Goal: Task Accomplishment & Management: Complete application form

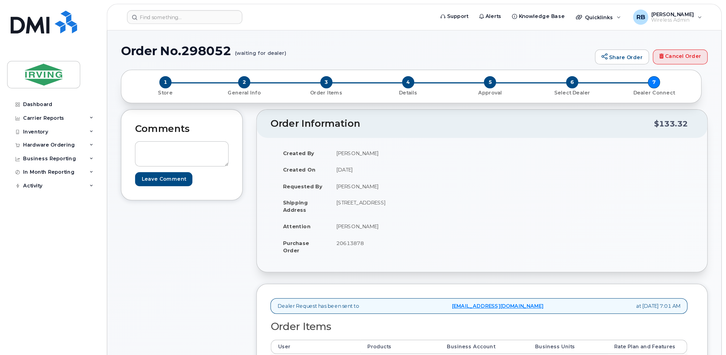
scroll to position [122, 0]
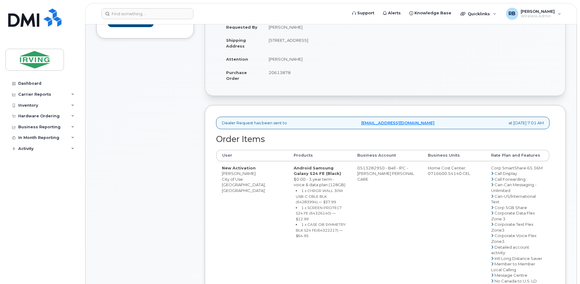
click at [189, 153] on div "Comments Leave Comment" at bounding box center [145, 239] width 97 height 546
drag, startPoint x: 297, startPoint y: 61, endPoint x: 270, endPoint y: 61, distance: 26.8
click at [270, 61] on td "Drew LeBlanc" at bounding box center [322, 58] width 118 height 13
copy td "Drew LeBlanc"
drag, startPoint x: 255, startPoint y: 173, endPoint x: 223, endPoint y: 174, distance: 31.7
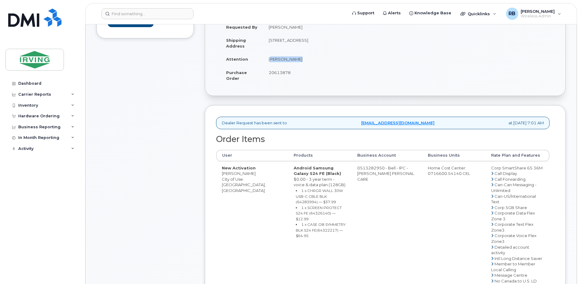
copy td "Sepideh Kaviani"
click at [156, 122] on div "Comments Leave Comment" at bounding box center [145, 239] width 97 height 546
drag, startPoint x: 256, startPoint y: 174, endPoint x: 222, endPoint y: 174, distance: 34.4
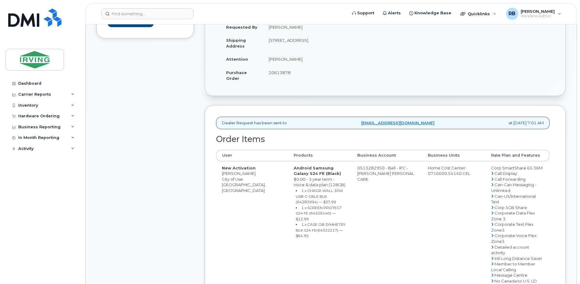
copy td "Sepideh Kaviani"
click at [305, 195] on small "1 x CHRGR WALL 30W USB-C CBLE BLK (64283994) — $37.99" at bounding box center [319, 196] width 47 height 16
copy small "64283994"
click at [296, 207] on small "1 x SCREEN PROTECT S24 FE (64326140) — $12.99" at bounding box center [319, 213] width 46 height 16
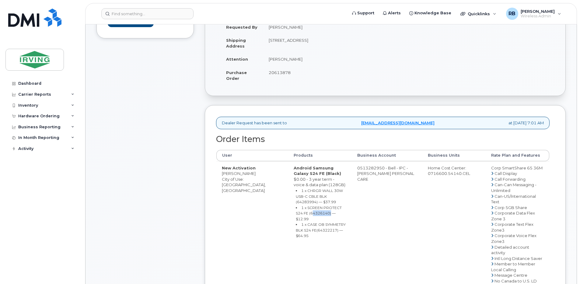
click at [296, 207] on small "1 x SCREEN PROTECT S24 FE (64326140) — $12.99" at bounding box center [319, 213] width 46 height 16
copy small "64326140"
click at [307, 222] on small "1 x CASE OB SYMMETRY BLK S24 FE(64322217) — $64.95" at bounding box center [321, 230] width 50 height 16
copy small "64322217"
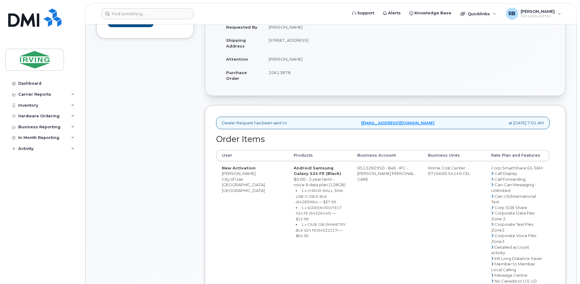
click at [179, 176] on div "Comments Leave Comment" at bounding box center [145, 239] width 97 height 546
drag, startPoint x: 381, startPoint y: 168, endPoint x: 357, endPoint y: 168, distance: 24.4
copy td "513282950"
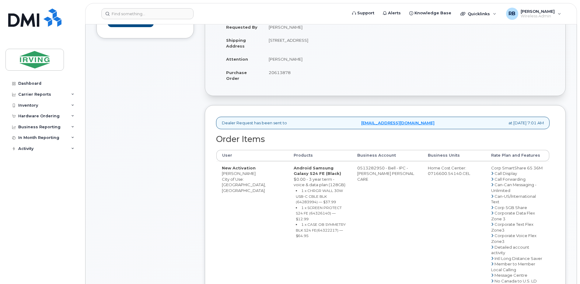
click at [160, 148] on div "Comments Leave Comment" at bounding box center [145, 239] width 97 height 546
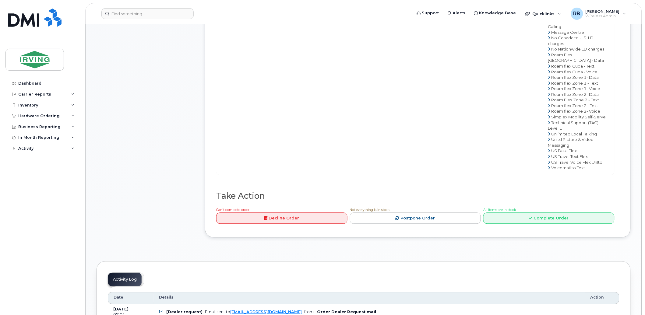
scroll to position [426, 0]
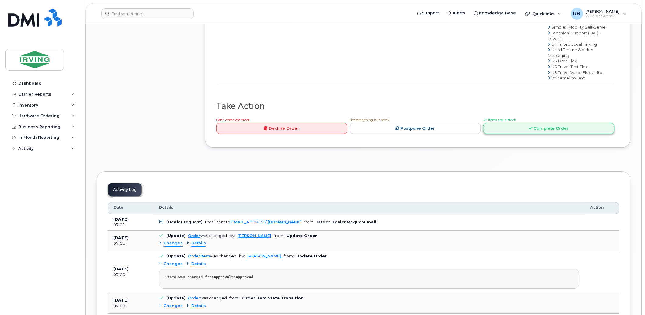
click at [526, 134] on link "Complete Order" at bounding box center [548, 128] width 131 height 11
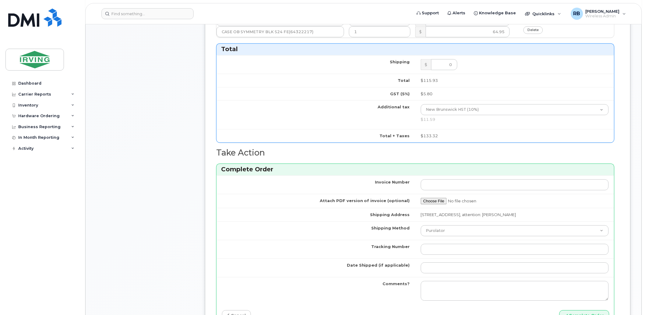
scroll to position [201, 0]
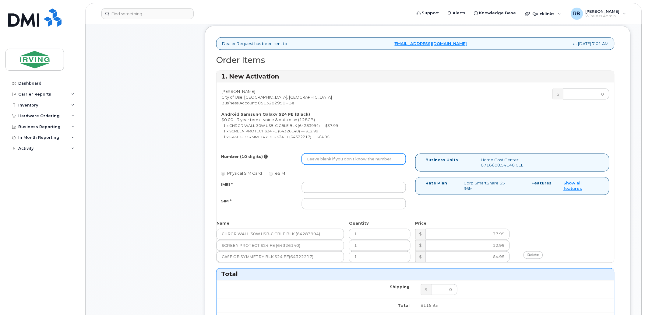
click at [353, 160] on input "Number (10 digits)" at bounding box center [354, 159] width 104 height 11
type input "5063775168"
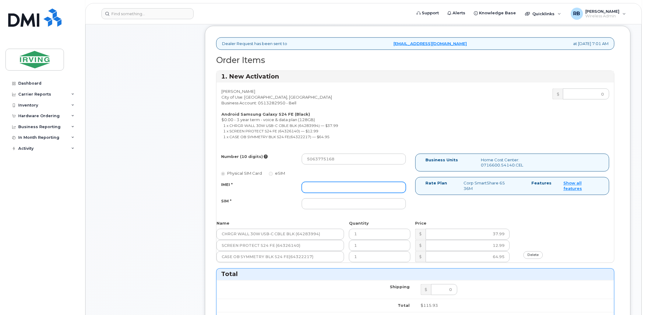
click at [323, 186] on input "IMEI *" at bounding box center [354, 187] width 104 height 11
type input "352693796069280"
click at [324, 207] on input "SIM *" at bounding box center [354, 203] width 104 height 11
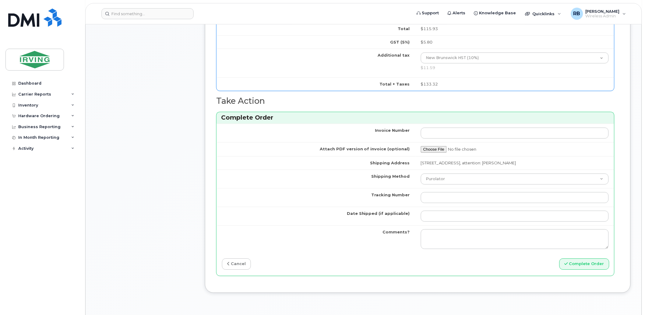
scroll to position [516, 0]
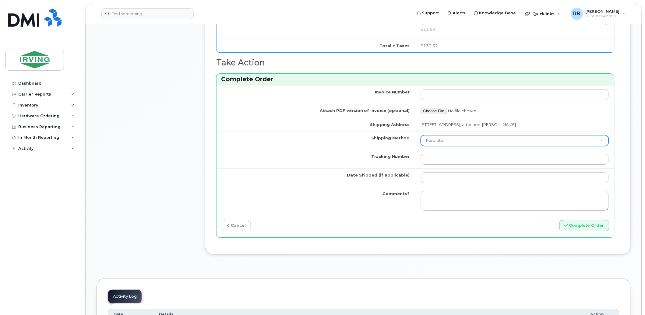
type input "89302610207712405742"
click at [431, 143] on select "Purolator UPS FedEx Canada Post Courier Other Drop Off Pick Up" at bounding box center [515, 140] width 188 height 11
select select "Courier"
click at [421, 135] on select "Purolator UPS FedEx Canada Post Courier Other Drop Off Pick Up" at bounding box center [515, 140] width 188 height 11
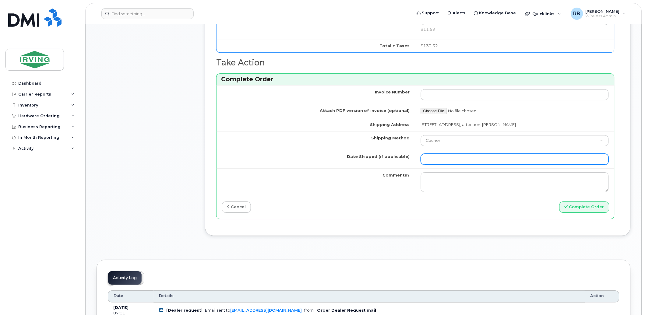
click at [435, 160] on input "Date Shipped (if applicable)" at bounding box center [515, 159] width 188 height 11
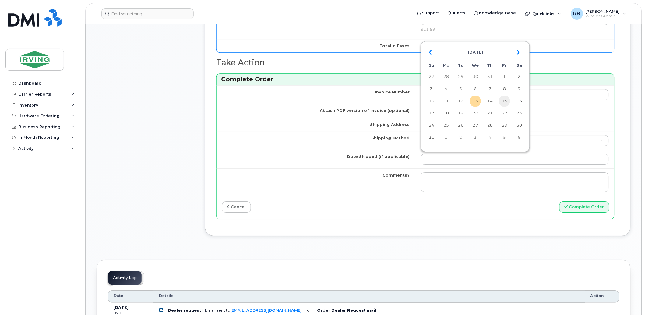
click at [504, 100] on td "15" at bounding box center [504, 101] width 11 height 11
type input "2025-08-15"
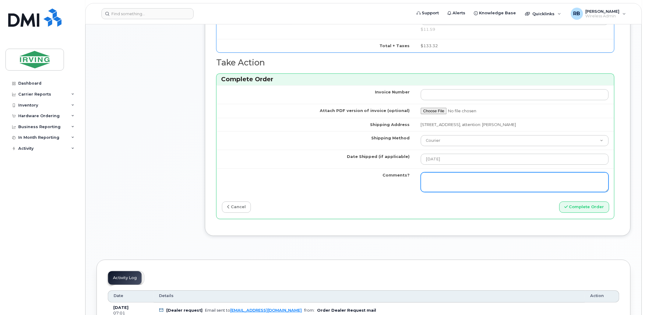
click at [445, 181] on textarea "Comments?" at bounding box center [515, 182] width 188 height 20
click at [442, 180] on textarea "Comments?" at bounding box center [515, 182] width 188 height 20
type textarea "Please be advised the order has been completed. SO#26195913 Allow 1-3 business …"
drag, startPoint x: 456, startPoint y: 187, endPoint x: 419, endPoint y: 179, distance: 37.7
click at [419, 179] on td "Please be advised the order has been completed. SO#26195913 Allow 1-3 business …" at bounding box center [514, 182] width 199 height 28
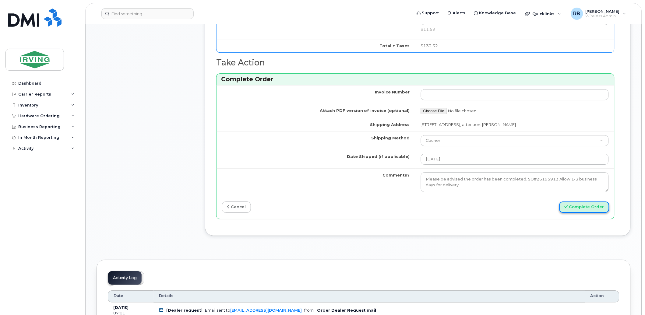
click at [580, 208] on button "Complete Order" at bounding box center [584, 207] width 50 height 11
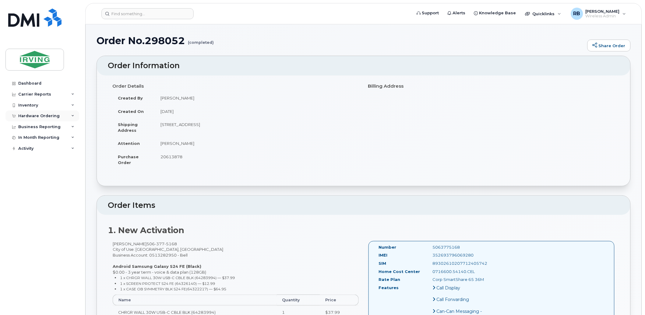
click at [41, 118] on div "Hardware Ordering" at bounding box center [38, 116] width 41 height 5
click at [33, 137] on div "Orders" at bounding box center [28, 138] width 15 height 5
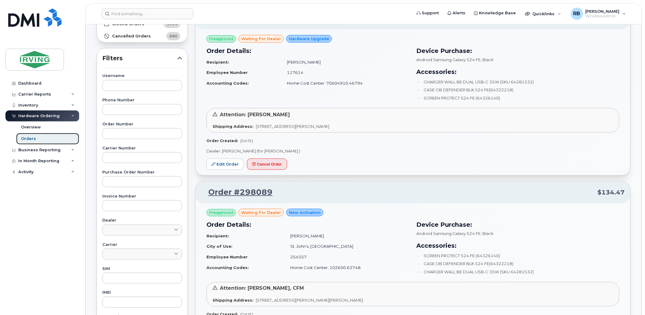
scroll to position [90, 0]
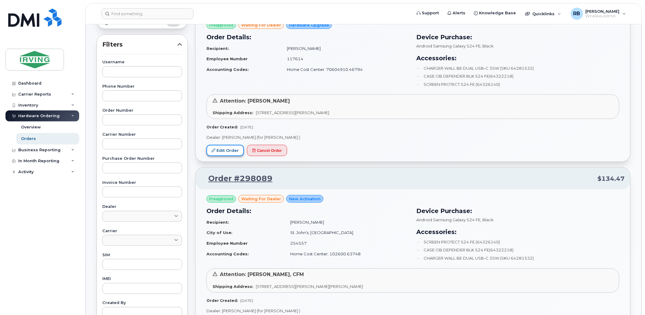
click at [224, 153] on link "Edit Order" at bounding box center [224, 150] width 37 height 11
click at [229, 152] on link "Edit Order" at bounding box center [224, 150] width 37 height 11
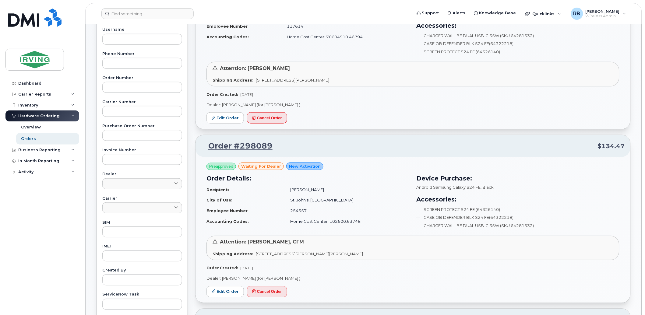
scroll to position [180, 0]
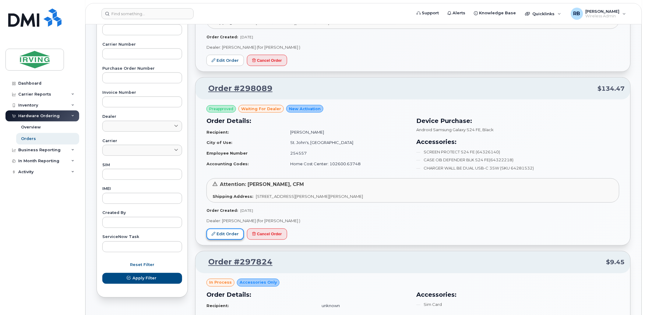
click at [227, 235] on link "Edit Order" at bounding box center [224, 234] width 37 height 11
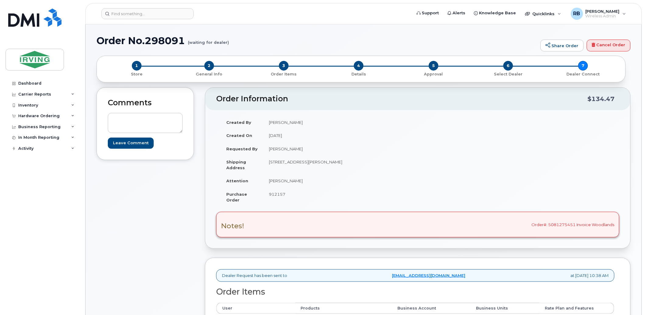
scroll to position [180, 0]
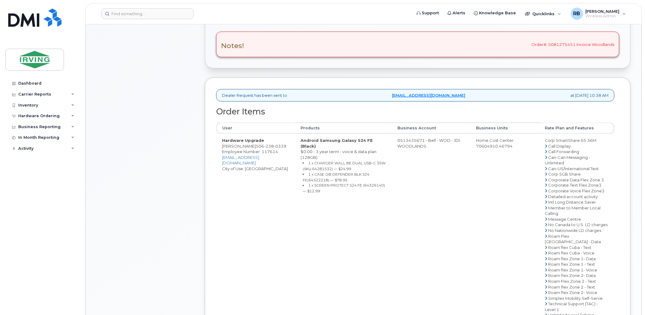
drag, startPoint x: 413, startPoint y: 138, endPoint x: 418, endPoint y: 139, distance: 5.3
click at [415, 138] on td "0513435671 - Bell - WOD - JDI WOODLANDS" at bounding box center [431, 245] width 79 height 222
drag, startPoint x: 418, startPoint y: 139, endPoint x: 397, endPoint y: 141, distance: 20.8
click at [397, 141] on td "0513435671 - Bell - WOD - JDI WOODLANDS" at bounding box center [431, 245] width 79 height 222
copy td "513435671"
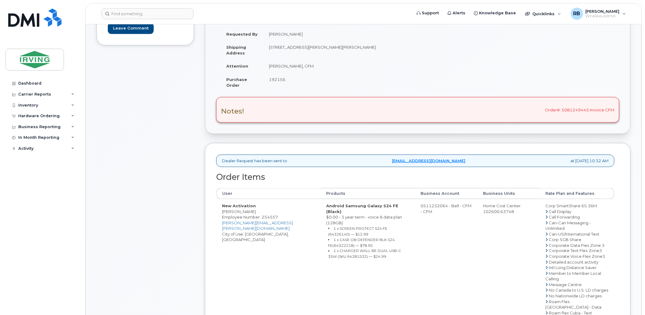
scroll to position [45, 0]
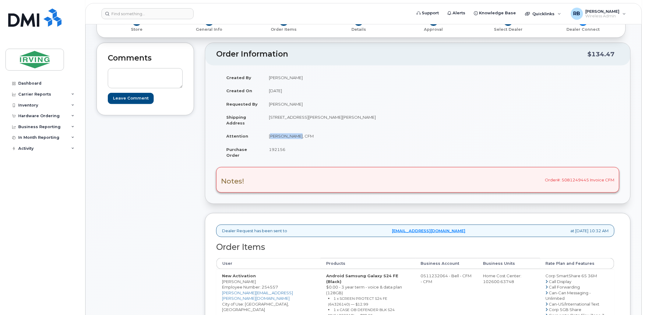
drag, startPoint x: 299, startPoint y: 136, endPoint x: 270, endPoint y: 135, distance: 28.9
click at [270, 135] on td "[PERSON_NAME], CFM" at bounding box center [338, 135] width 150 height 13
copy td "[PERSON_NAME]"
drag, startPoint x: 255, startPoint y: 281, endPoint x: 223, endPoint y: 282, distance: 32.0
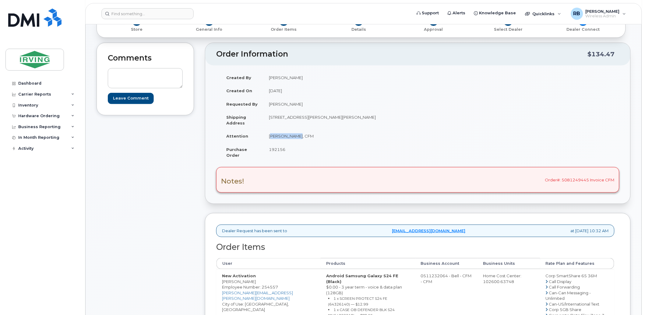
copy td "Jacob Sheppard"
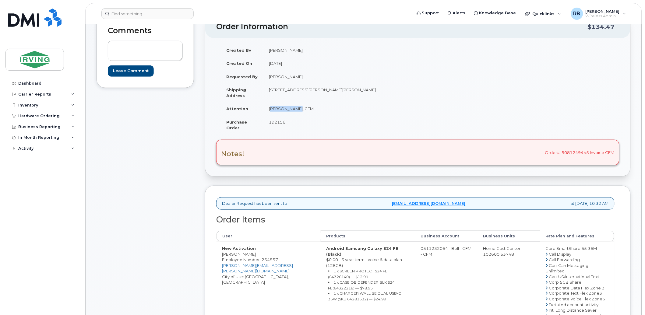
scroll to position [180, 0]
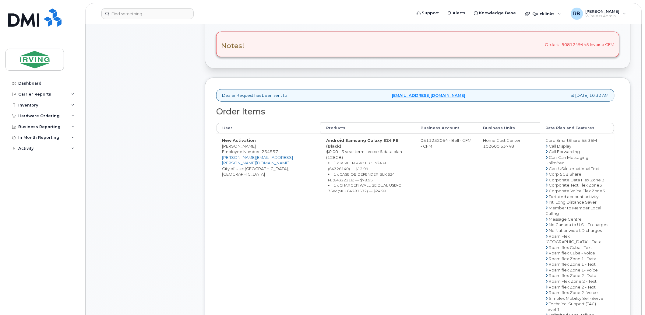
click at [374, 161] on small "1 x SCREEN PROTECT S24 FE (64326140) — $12.99" at bounding box center [357, 166] width 59 height 10
copy small "64326140"
click at [384, 172] on small "1 x CASE OB DEFENDER BLK S24 FE(64322218) — $78.95" at bounding box center [361, 177] width 67 height 10
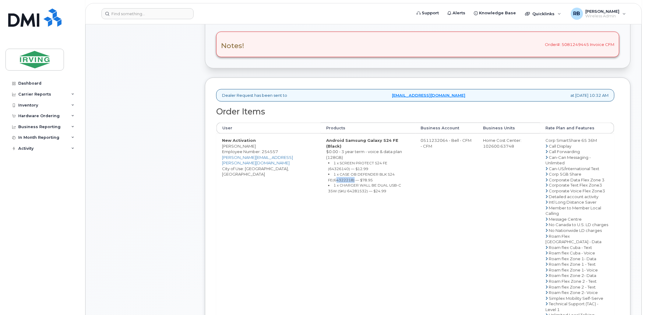
copy small "64322218"
click at [328, 183] on small "1 x CHARGER WALL BE DUAL USB-C 35W (SKU 64281532) — $24.99" at bounding box center [364, 188] width 73 height 10
copy small "64281532"
click at [200, 192] on div "Comments Leave Comment Order Information $134.47 Created By Crystal Rowe Create…" at bounding box center [364, 167] width 534 height 521
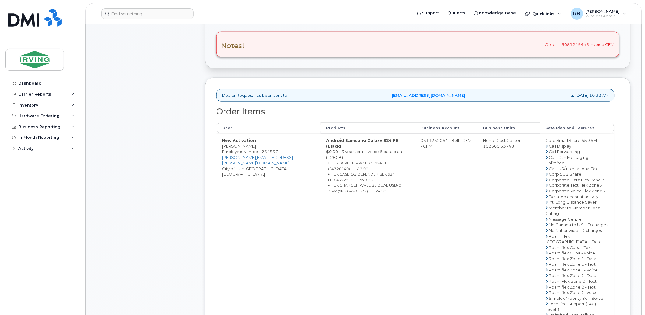
click at [438, 139] on td "0511232064 - Bell - CFM - CFM" at bounding box center [446, 245] width 62 height 222
drag, startPoint x: 443, startPoint y: 140, endPoint x: 419, endPoint y: 139, distance: 24.1
click at [419, 139] on td "0511232064 - Bell - CFM - CFM" at bounding box center [446, 245] width 62 height 222
copy td "511232064"
click at [146, 151] on div "Comments Leave Comment" at bounding box center [145, 167] width 97 height 521
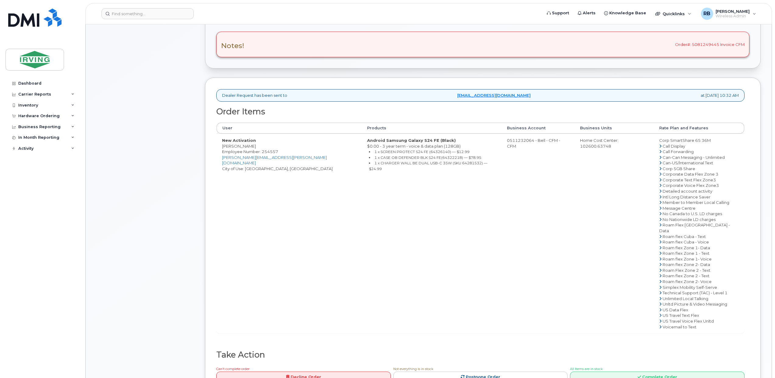
scroll to position [18, 0]
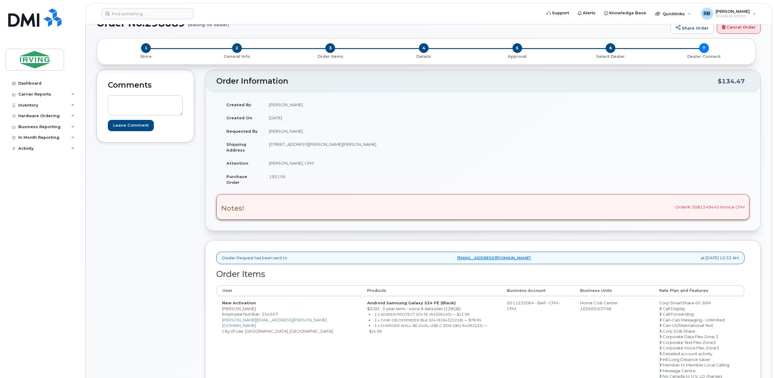
click at [110, 179] on div "Comments Leave Comment" at bounding box center [145, 319] width 97 height 499
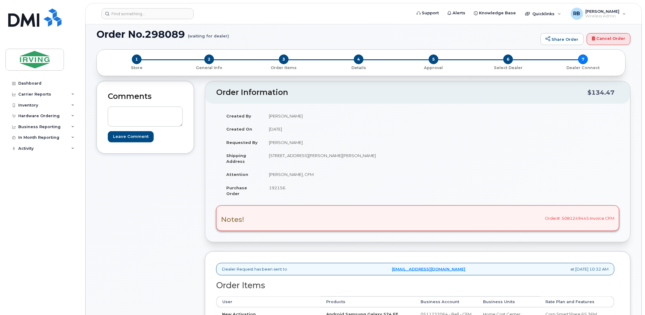
scroll to position [0, 0]
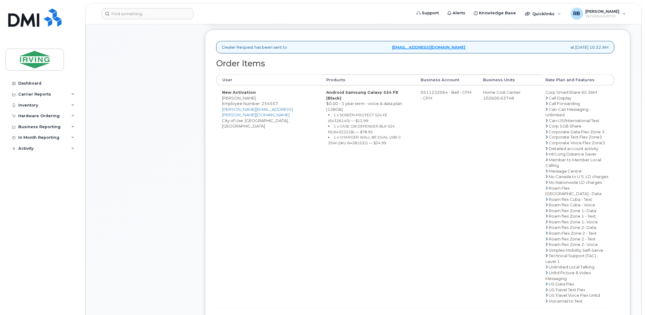
scroll to position [361, 0]
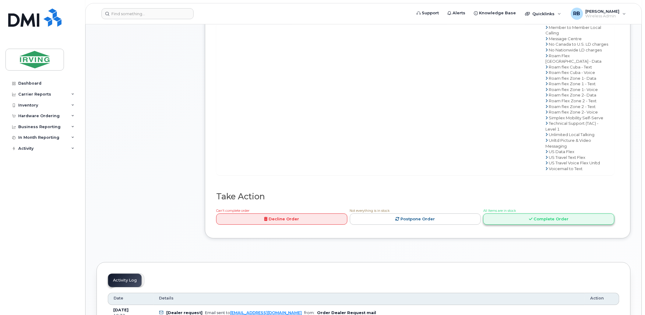
click at [510, 222] on link "Complete Order" at bounding box center [548, 219] width 131 height 11
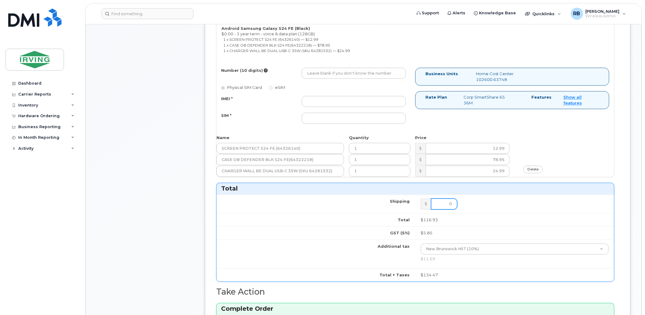
scroll to position [315, 0]
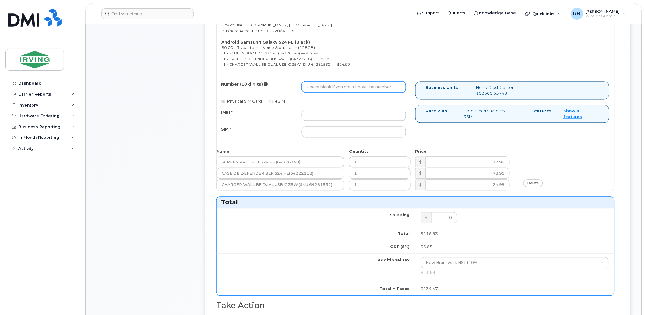
click at [342, 89] on input "Number (10 digits)" at bounding box center [354, 87] width 104 height 11
type input "7097282567"
click at [320, 114] on input "IMEI *" at bounding box center [354, 115] width 104 height 11
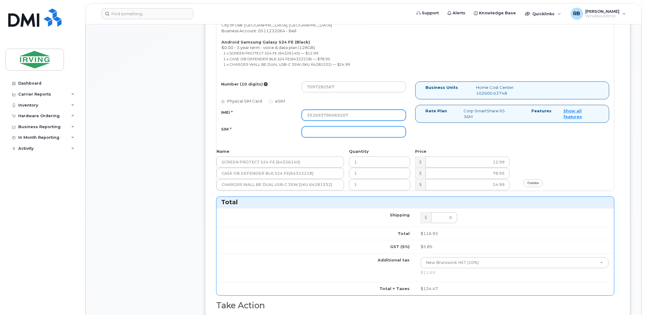
type input "352693796069207"
click at [321, 130] on input "SIM *" at bounding box center [354, 132] width 104 height 11
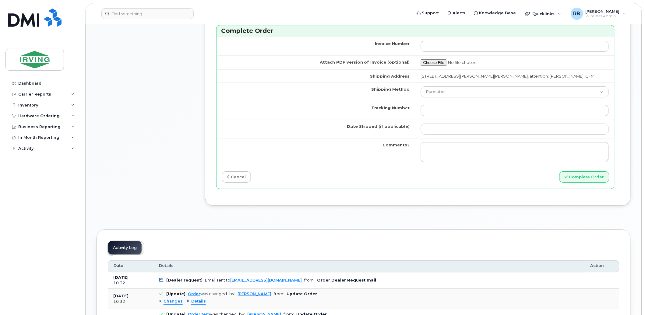
scroll to position [631, 0]
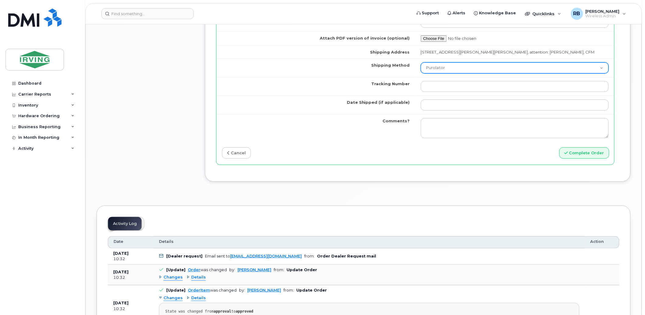
type input "89302610207712405759"
click at [436, 71] on select "Purolator UPS FedEx Canada Post Courier Other Drop Off Pick Up" at bounding box center [515, 67] width 188 height 11
select select "Drop Off"
click at [421, 63] on select "Purolator UPS FedEx Canada Post Courier Other Drop Off Pick Up" at bounding box center [515, 67] width 188 height 11
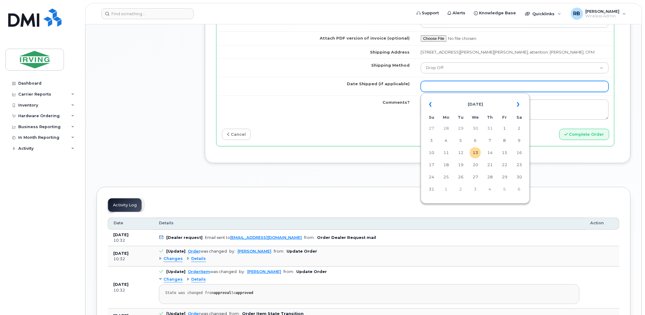
click at [441, 83] on input "Date Shipped (if applicable)" at bounding box center [515, 86] width 188 height 11
click at [505, 151] on td "15" at bounding box center [504, 152] width 11 height 11
type input "2025-08-15"
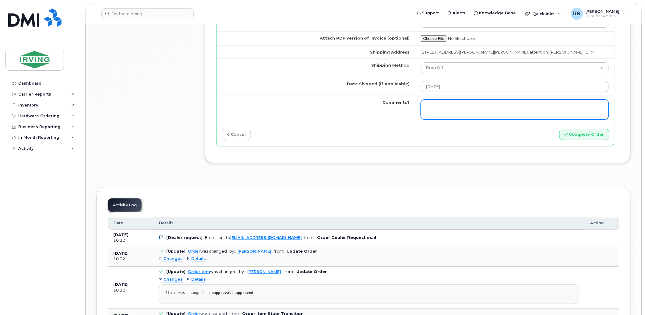
click at [458, 107] on textarea "Comments?" at bounding box center [515, 110] width 188 height 20
type textarea "Please be advised the order has been completed. SO#26195934 Allow 1-3 business …"
drag, startPoint x: 489, startPoint y: 116, endPoint x: 414, endPoint y: 104, distance: 75.4
click at [414, 104] on tr "Comments? Please be advised the order has been completed. SO#26195934 Allow 1-3…" at bounding box center [415, 110] width 398 height 28
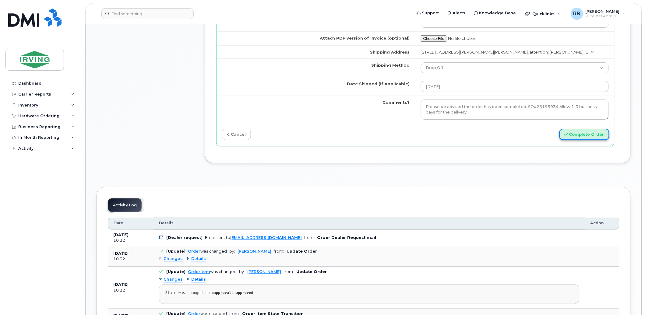
click at [591, 132] on button "Complete Order" at bounding box center [584, 134] width 50 height 11
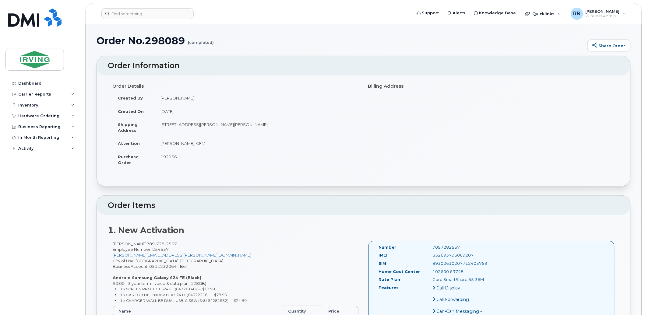
drag, startPoint x: 26, startPoint y: 116, endPoint x: 28, endPoint y: 125, distance: 8.9
click at [26, 117] on div "Hardware Ordering" at bounding box center [38, 116] width 41 height 5
click at [22, 139] on div "Orders" at bounding box center [28, 138] width 15 height 5
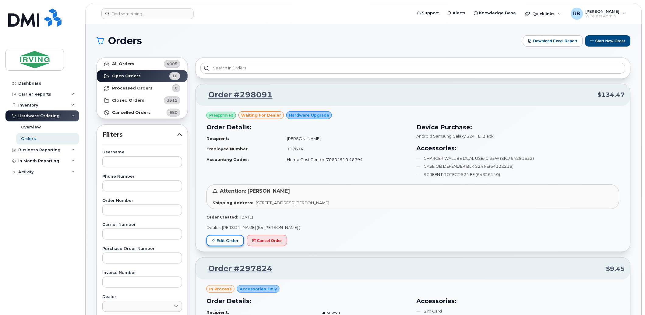
click at [219, 241] on link "Edit Order" at bounding box center [224, 240] width 37 height 11
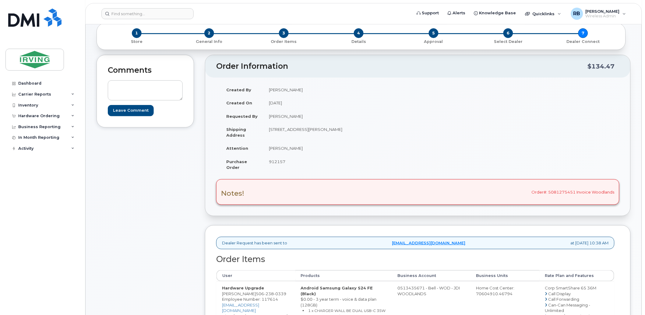
scroll to position [45, 0]
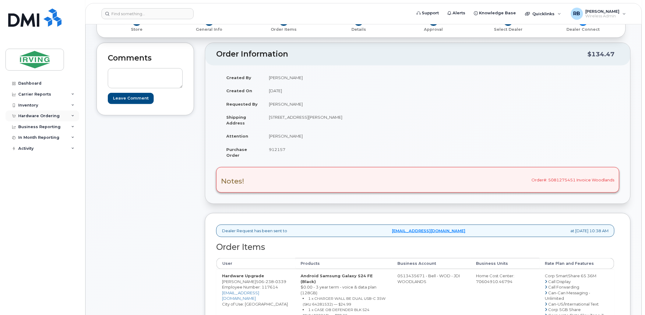
click at [55, 117] on div "Hardware Ordering" at bounding box center [38, 116] width 41 height 5
click at [26, 138] on div "Orders" at bounding box center [28, 138] width 15 height 5
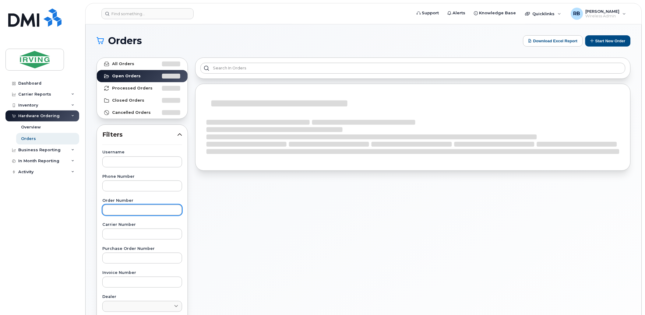
click at [126, 211] on input "text" at bounding box center [142, 210] width 80 height 11
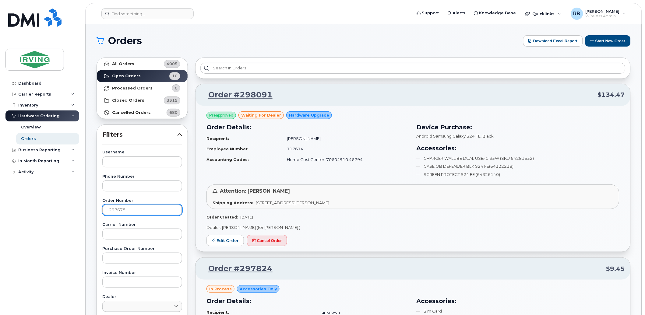
type input "297678"
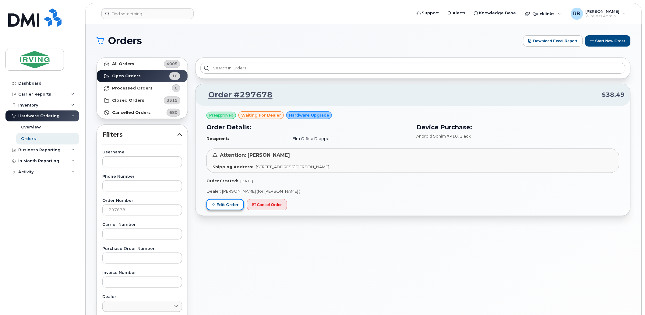
click at [227, 205] on link "Edit Order" at bounding box center [224, 204] width 37 height 11
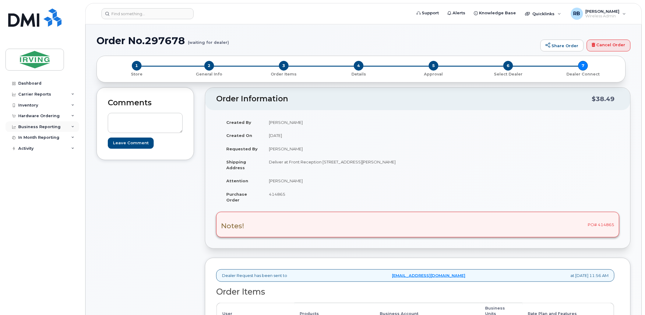
click at [27, 121] on div "Business Reporting" at bounding box center [42, 126] width 74 height 11
click at [29, 117] on div "Hardware Ordering" at bounding box center [38, 116] width 41 height 5
click at [24, 135] on link "Orders" at bounding box center [47, 139] width 63 height 12
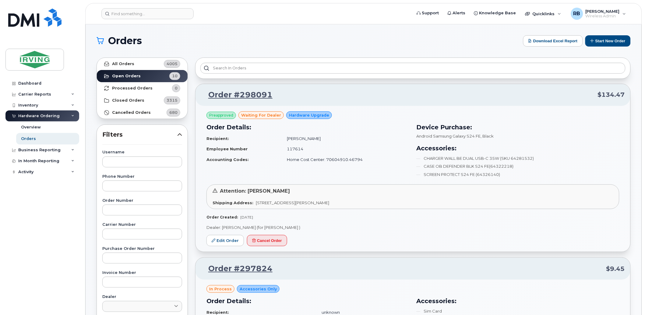
click at [598, 42] on button "Start New Order" at bounding box center [607, 40] width 45 height 11
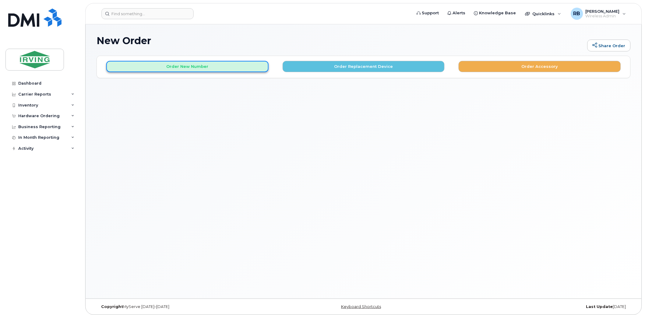
click at [189, 69] on button "Order New Number" at bounding box center [187, 66] width 162 height 11
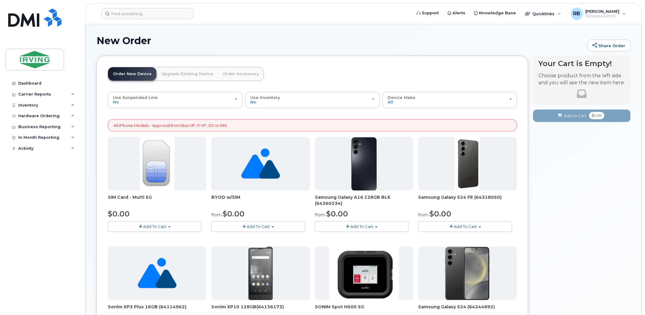
click at [461, 171] on img at bounding box center [468, 164] width 26 height 54
click at [468, 223] on button "Add To Cart" at bounding box center [465, 226] width 94 height 11
